Goal: Use online tool/utility: Use online tool/utility

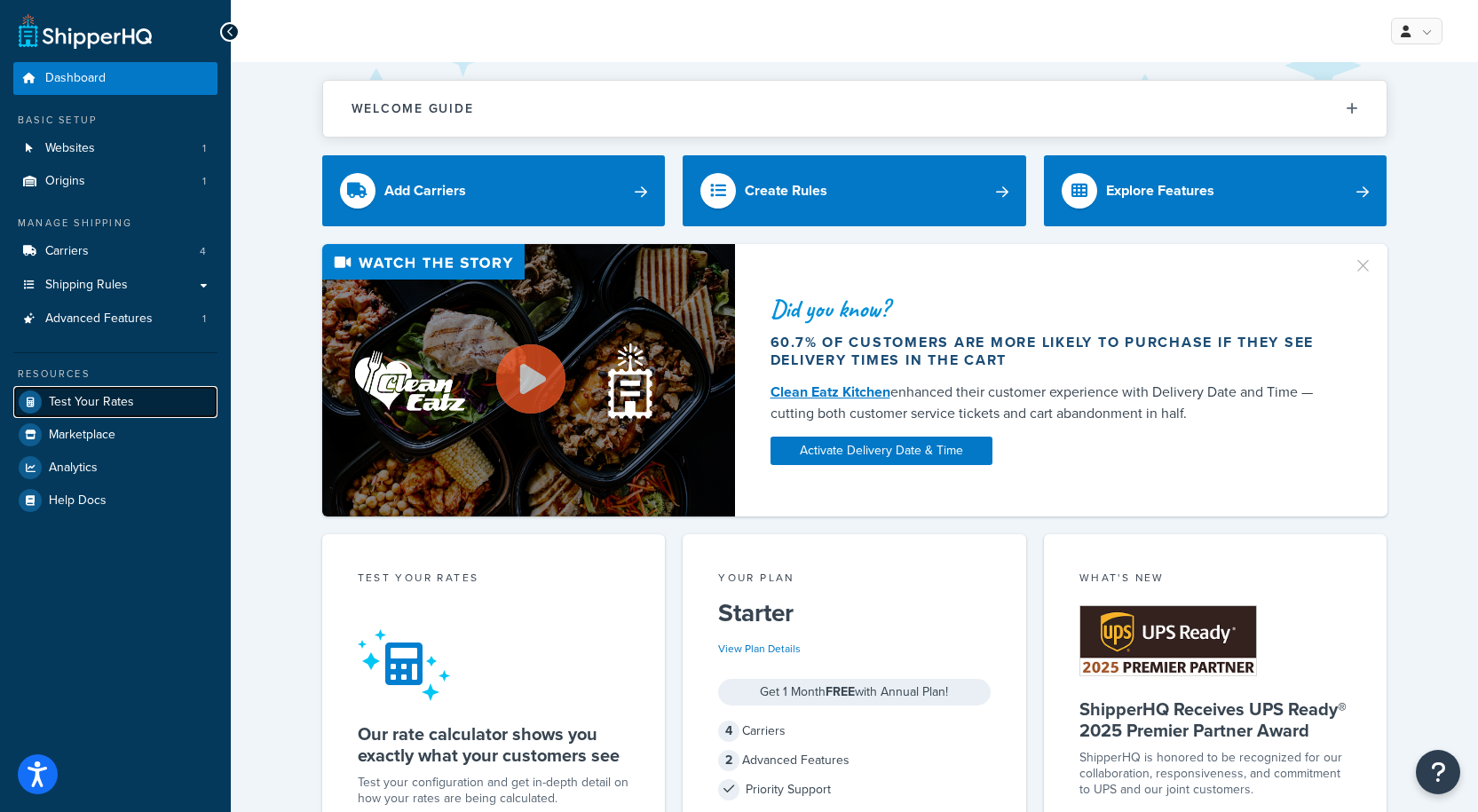
click at [75, 404] on span "Test Your Rates" at bounding box center [91, 402] width 85 height 15
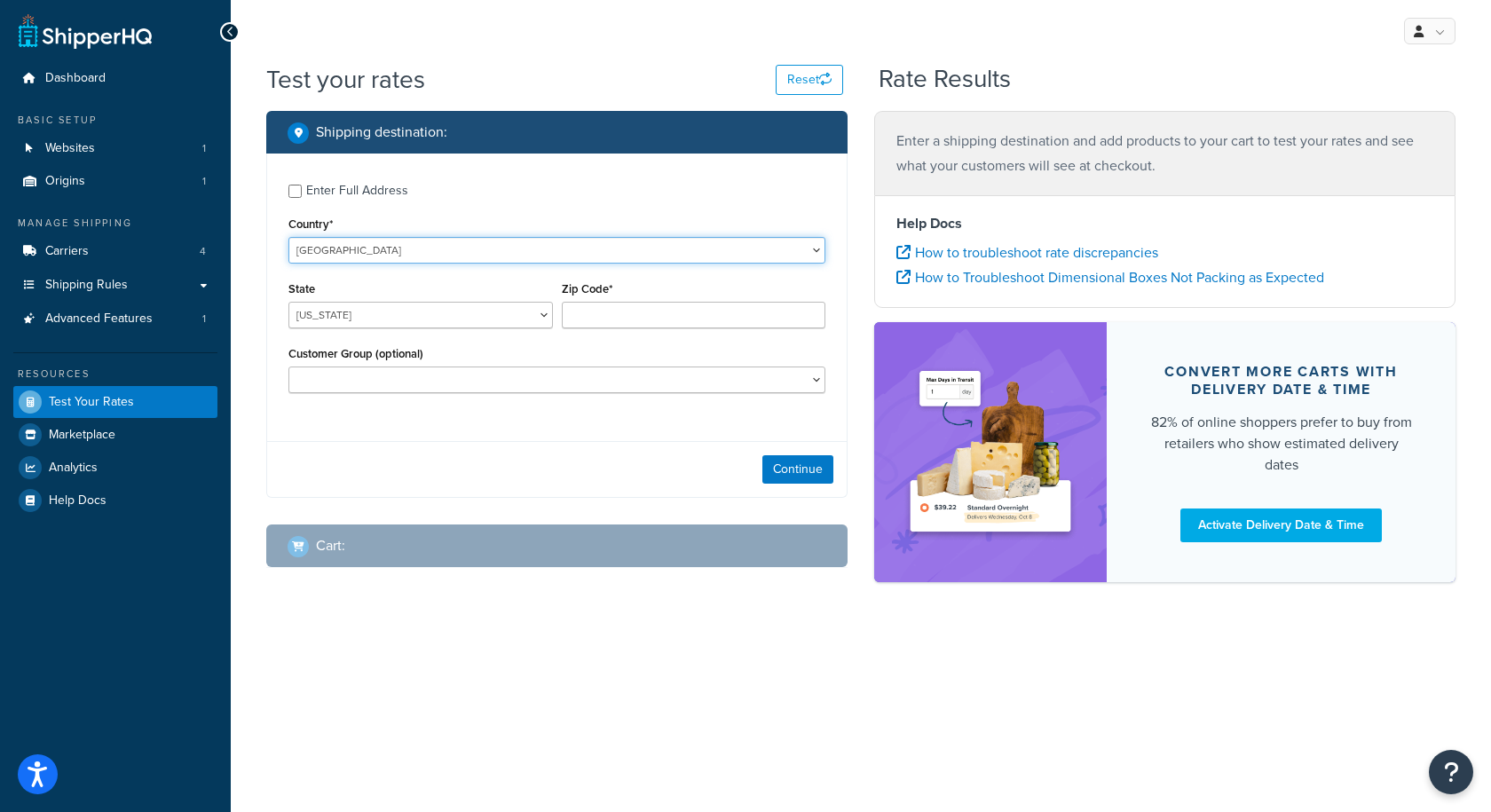
click at [445, 253] on select "[GEOGRAPHIC_DATA] [GEOGRAPHIC_DATA] [GEOGRAPHIC_DATA] [GEOGRAPHIC_DATA] [GEOGRA…" at bounding box center [556, 250] width 537 height 27
select select "CA"
click at [288, 237] on select "[GEOGRAPHIC_DATA] [GEOGRAPHIC_DATA] [GEOGRAPHIC_DATA] [GEOGRAPHIC_DATA] [GEOGRA…" at bounding box center [556, 250] width 537 height 27
click at [590, 313] on input "Zip Code*" at bounding box center [694, 315] width 265 height 27
paste input "V5C 6N5"
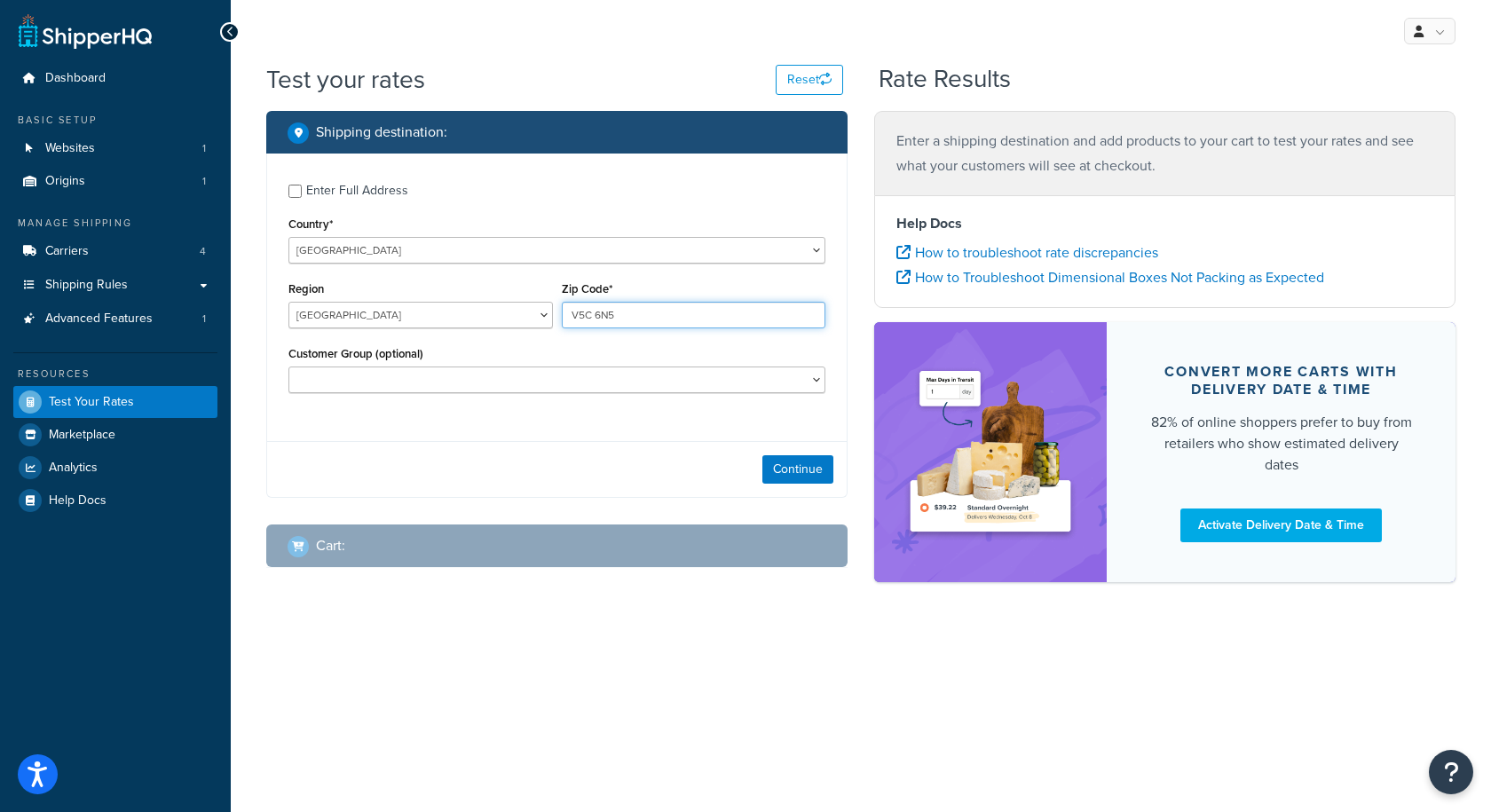
type input "V5C 6N5"
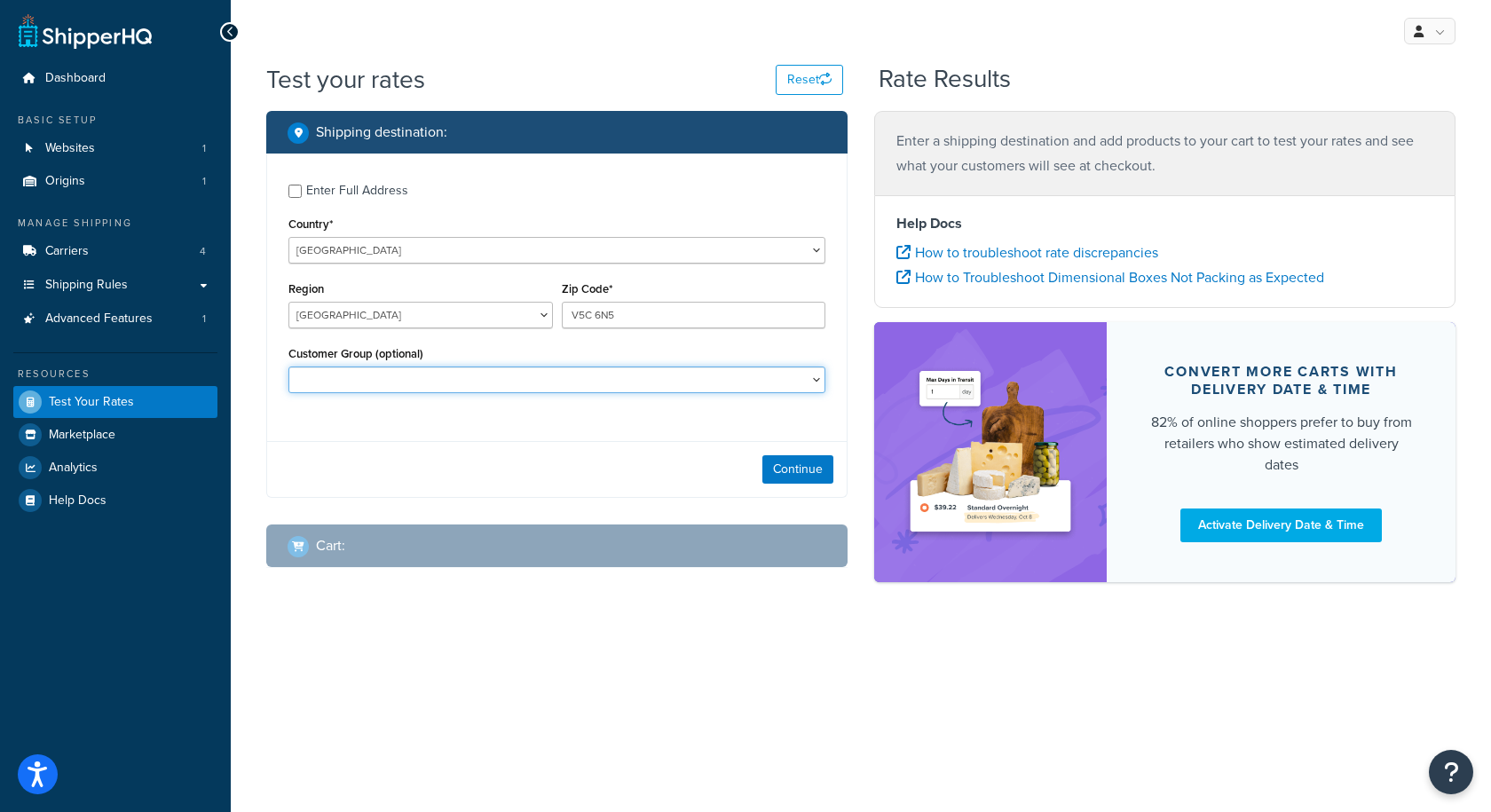
click at [486, 374] on select "CSE D1 Rolls - D2 Precuts - [PERSON_NAME] Discount Level 1 Discount Level 2 Dis…" at bounding box center [556, 380] width 537 height 27
click at [280, 343] on div "Enter Full Address Country* [GEOGRAPHIC_DATA] [GEOGRAPHIC_DATA] [GEOGRAPHIC_DAT…" at bounding box center [557, 291] width 580 height 275
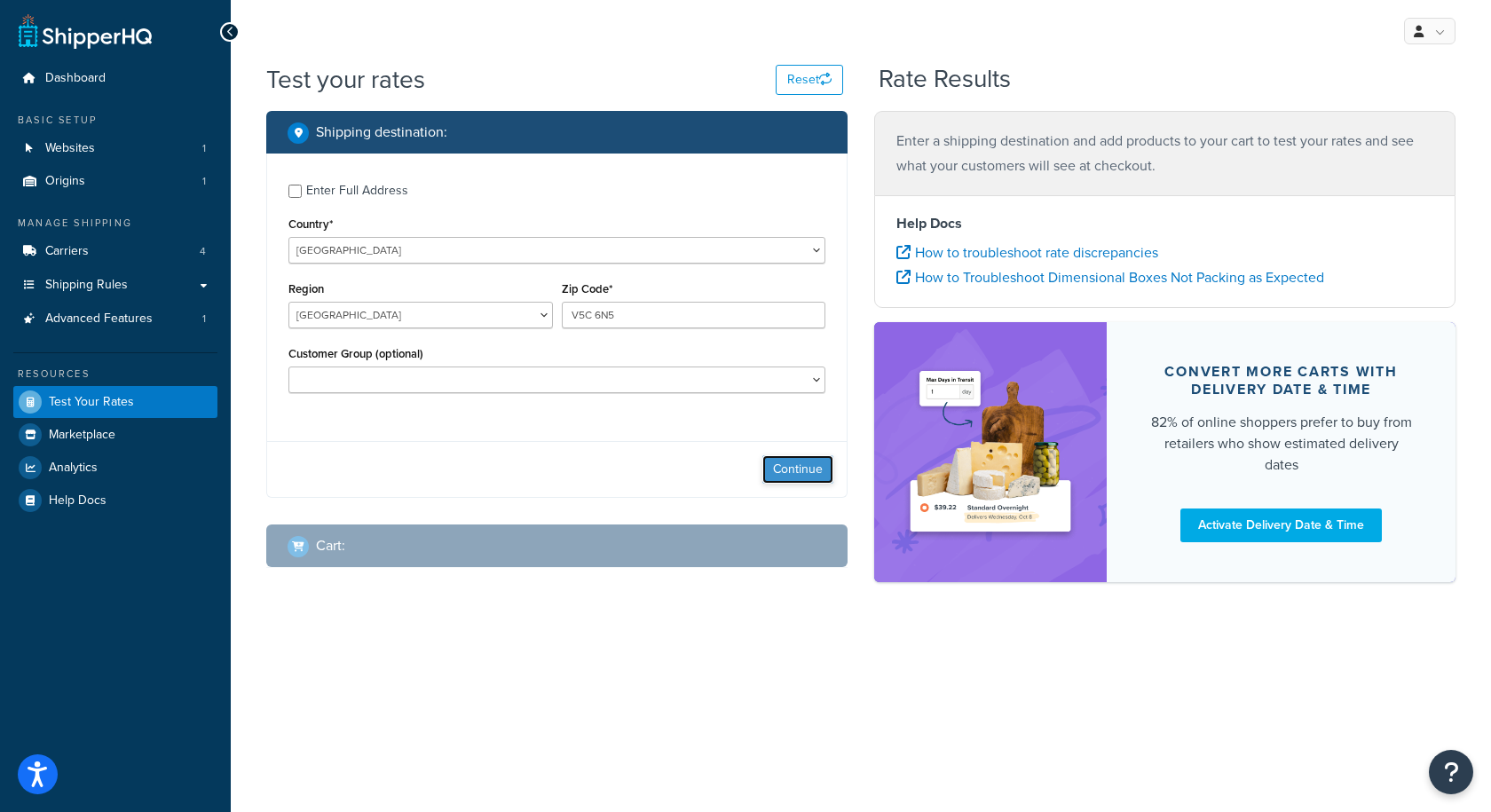
click at [822, 480] on button "Continue" at bounding box center [797, 469] width 71 height 29
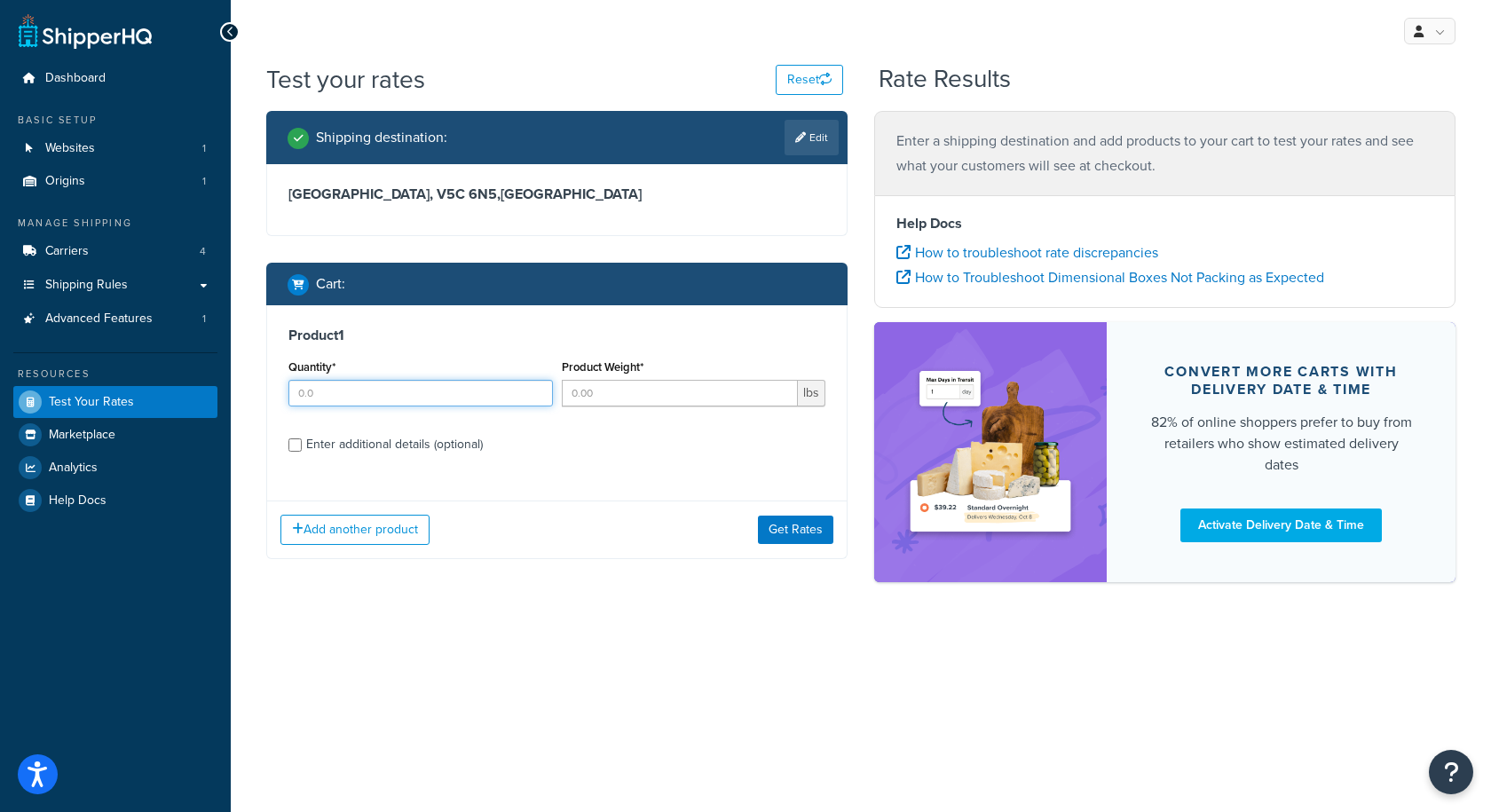
click at [469, 388] on input "Quantity*" at bounding box center [420, 393] width 265 height 27
type input "1"
click at [608, 397] on input "Product Weight*" at bounding box center [680, 393] width 237 height 27
type input ".5"
click at [799, 527] on button "Get Rates" at bounding box center [795, 529] width 75 height 29
